Goal: Information Seeking & Learning: Learn about a topic

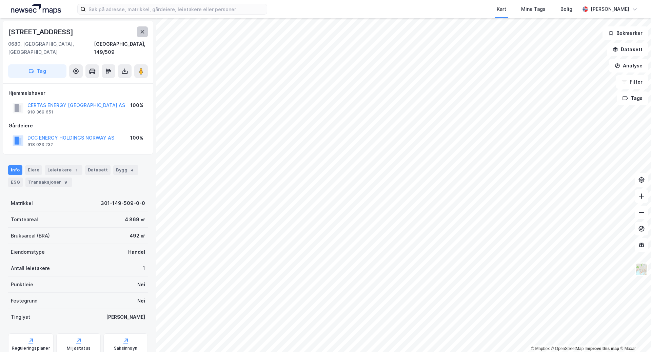
click at [144, 33] on icon at bounding box center [142, 31] width 5 height 5
